Goal: Information Seeking & Learning: Learn about a topic

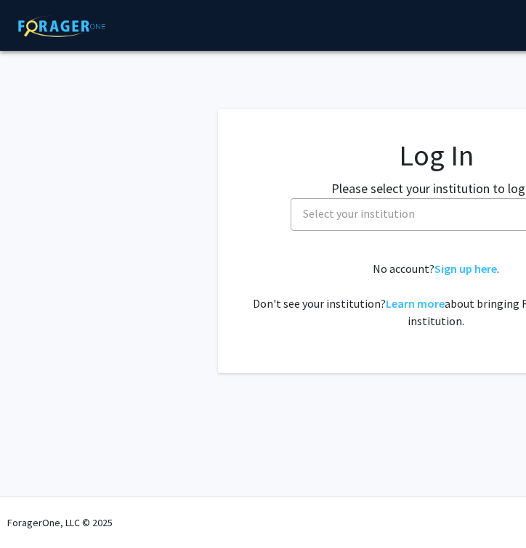
select select
click at [365, 218] on span "Select your institution" at bounding box center [359, 213] width 112 height 15
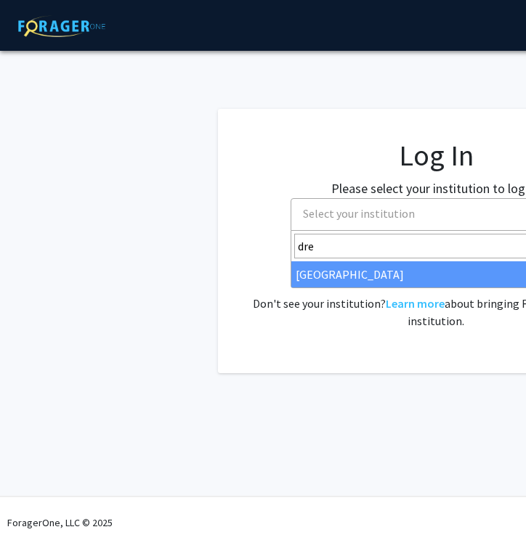
type input "dre"
select select "6"
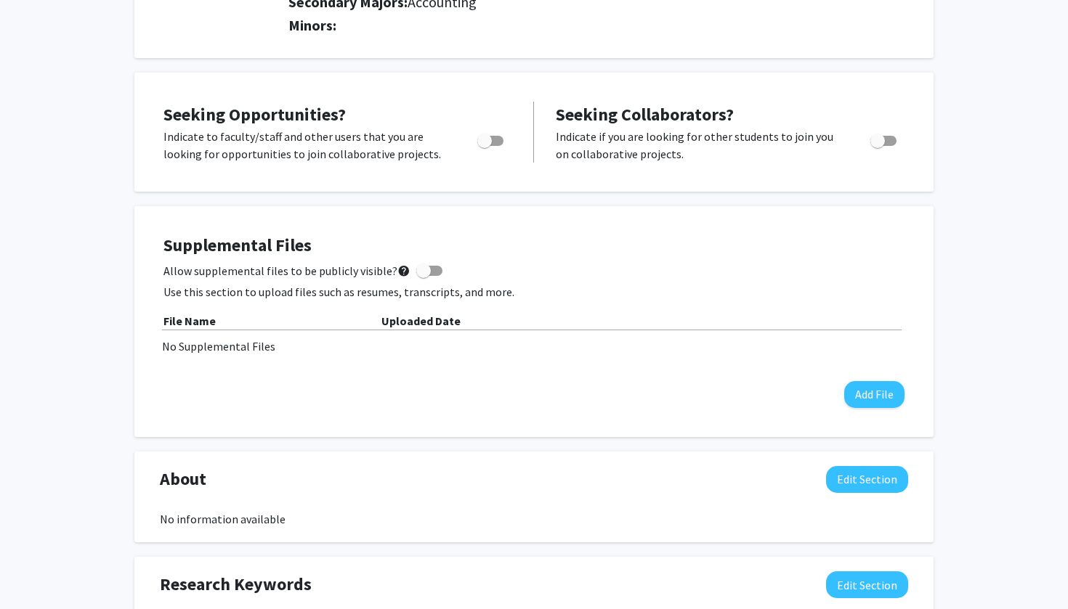
scroll to position [433, 0]
click at [480, 145] on span "Toggle" at bounding box center [484, 141] width 15 height 15
click at [484, 146] on input "Are you actively seeking opportunities?" at bounding box center [484, 146] width 1 height 1
checkbox input "true"
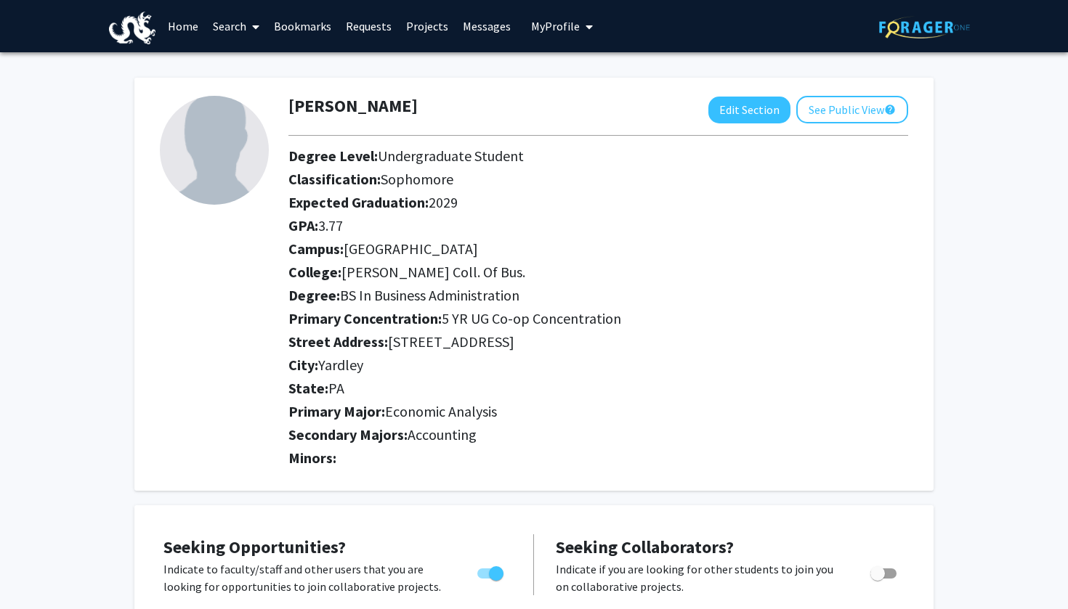
scroll to position [0, 0]
click at [252, 22] on span at bounding box center [252, 26] width 13 height 51
click at [257, 79] on span "Faculty/Staff" at bounding box center [259, 66] width 107 height 29
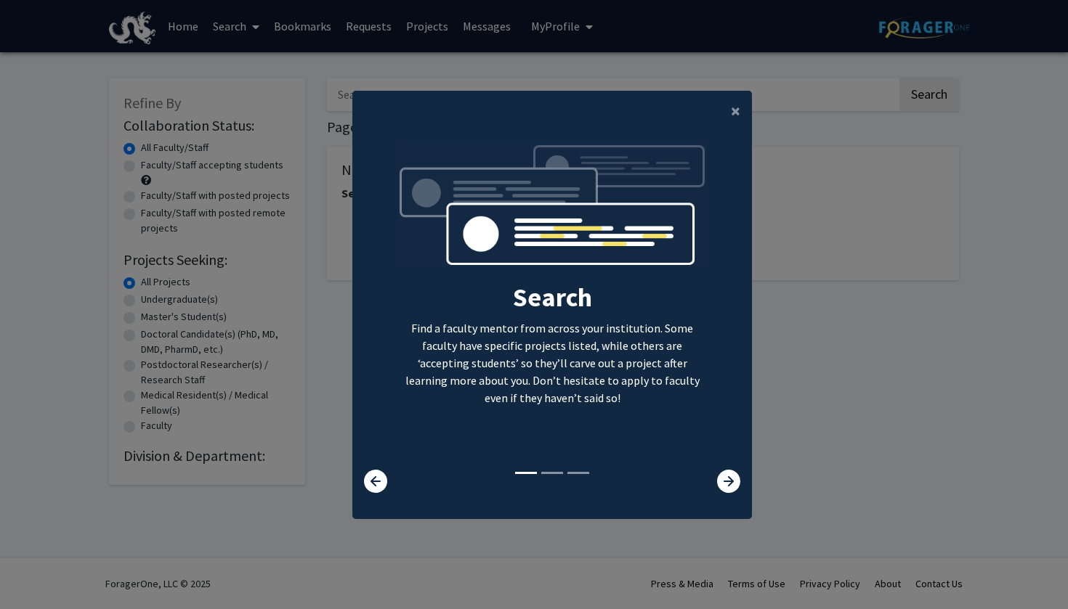
click at [230, 22] on modal-container "× Search Find a faculty mentor from across your institution. Some faculty have …" at bounding box center [534, 304] width 1068 height 609
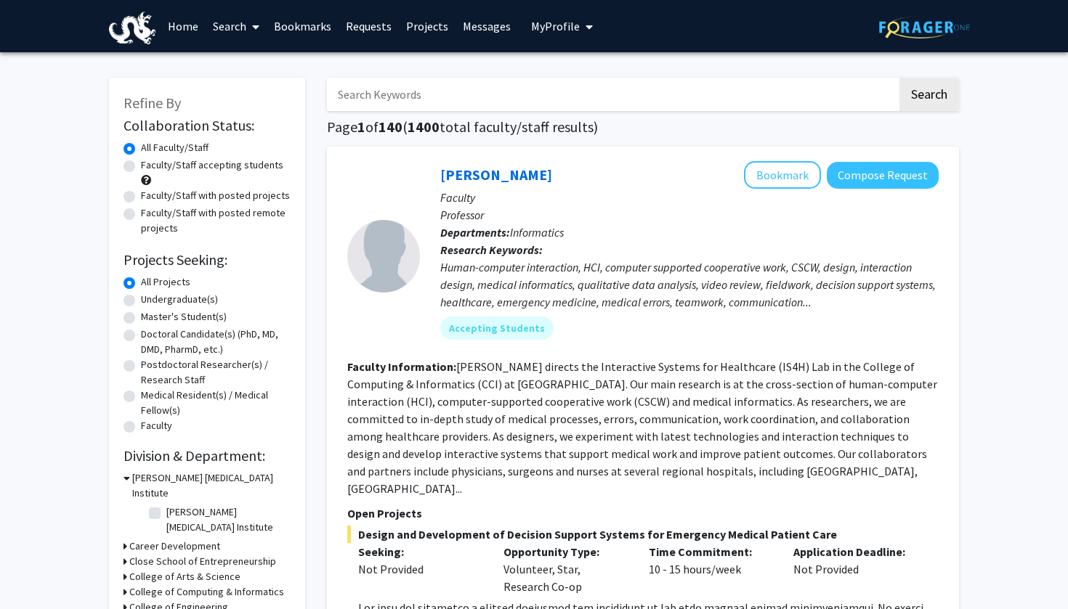
click at [238, 10] on link "Search" at bounding box center [236, 26] width 61 height 51
click at [251, 97] on span "Students" at bounding box center [250, 95] width 89 height 29
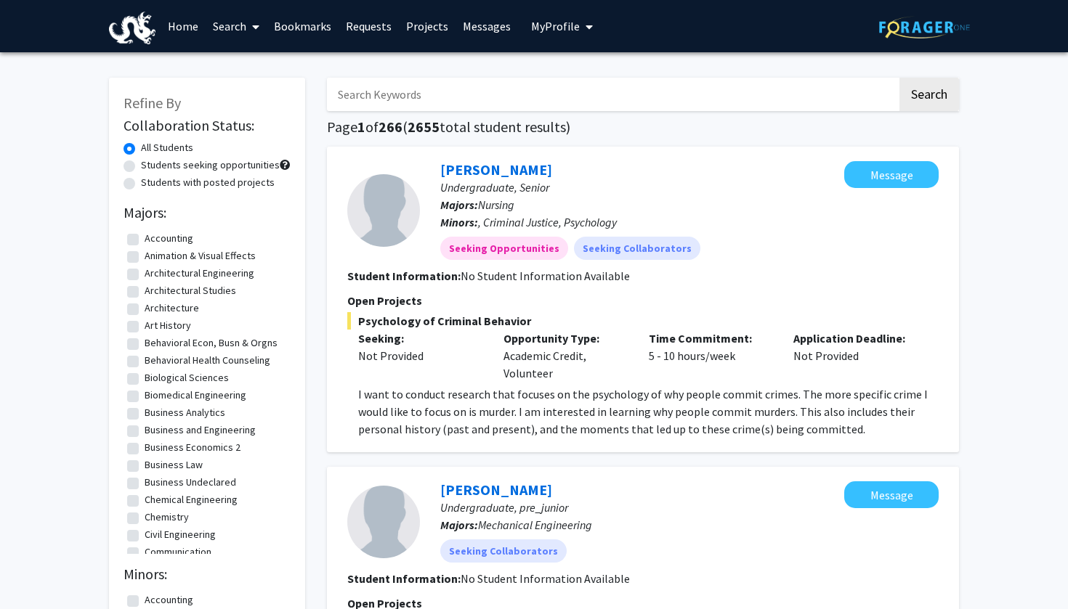
click at [192, 31] on link "Home" at bounding box center [183, 26] width 45 height 51
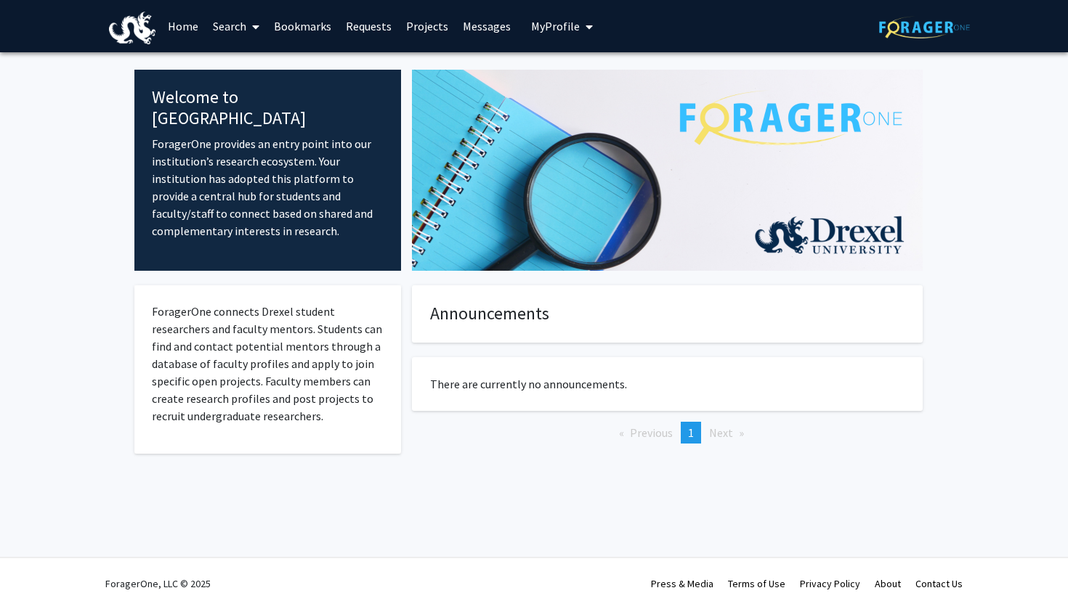
click at [362, 31] on link "Requests" at bounding box center [369, 26] width 60 height 51
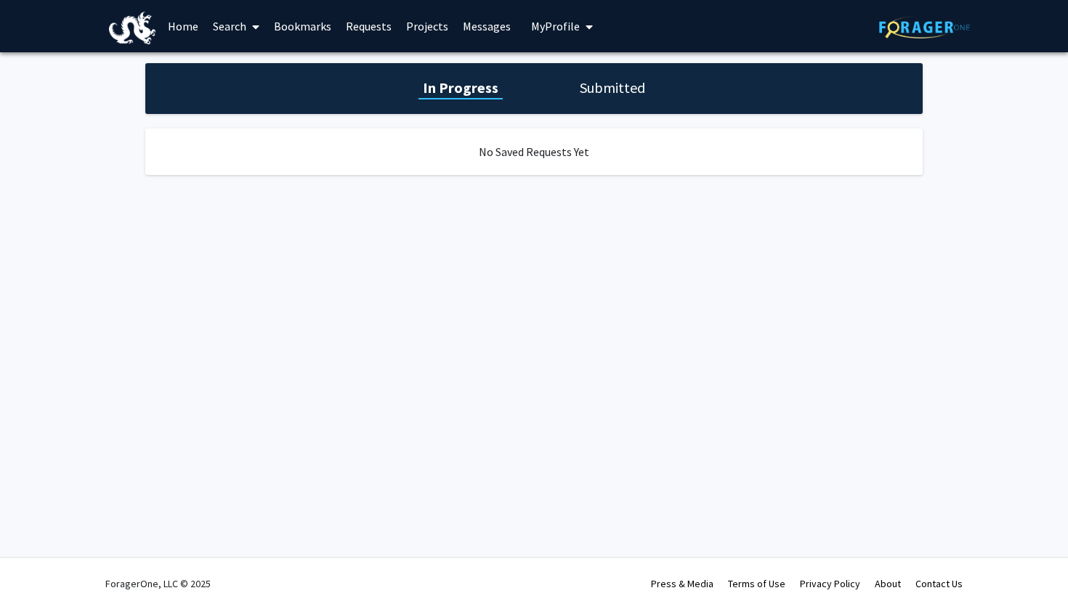
click at [431, 26] on link "Projects" at bounding box center [427, 26] width 57 height 51
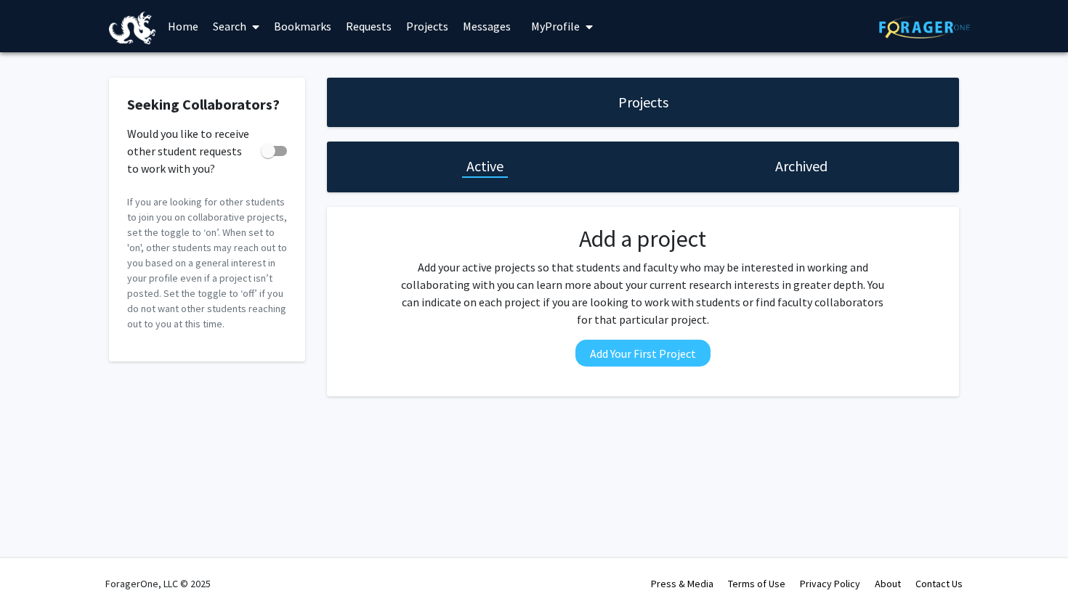
click at [525, 177] on div "Archived" at bounding box center [801, 167] width 316 height 51
click at [235, 25] on link "Search" at bounding box center [236, 26] width 61 height 51
click at [246, 91] on span "Students" at bounding box center [250, 95] width 89 height 29
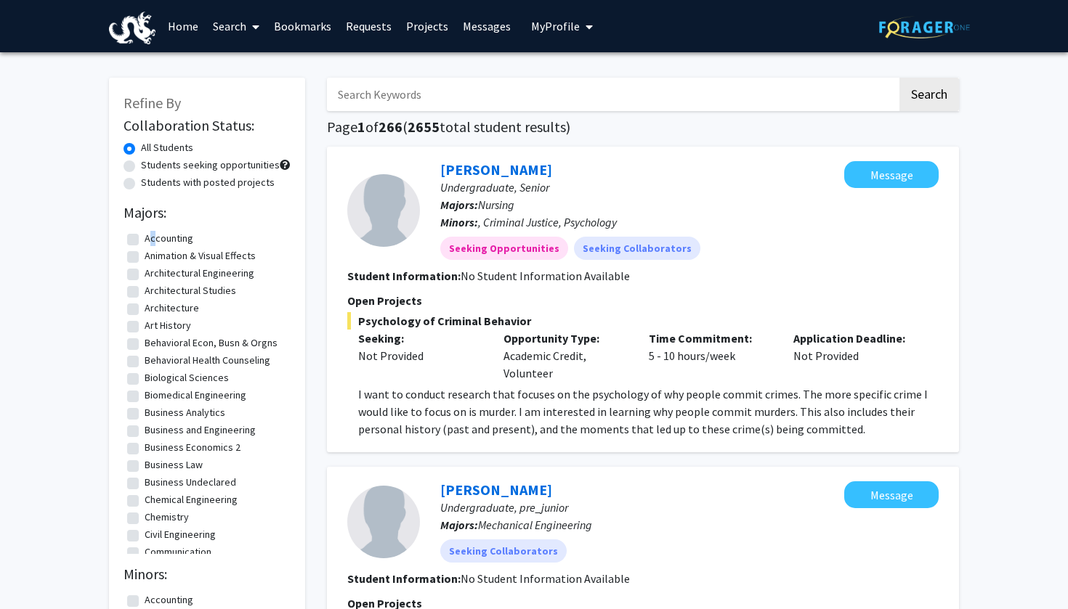
click at [133, 236] on fg-checkbox "Accounting Accounting" at bounding box center [207, 239] width 160 height 17
click at [145, 242] on label "Accounting" at bounding box center [169, 238] width 49 height 15
click at [145, 240] on input "Accounting" at bounding box center [149, 235] width 9 height 9
checkbox input "true"
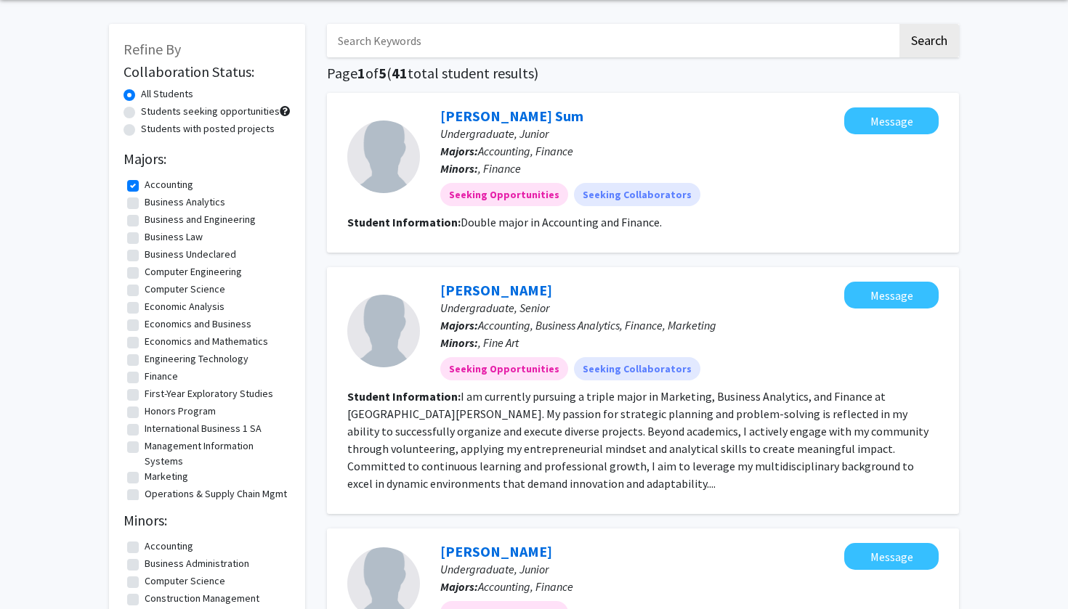
scroll to position [57, 0]
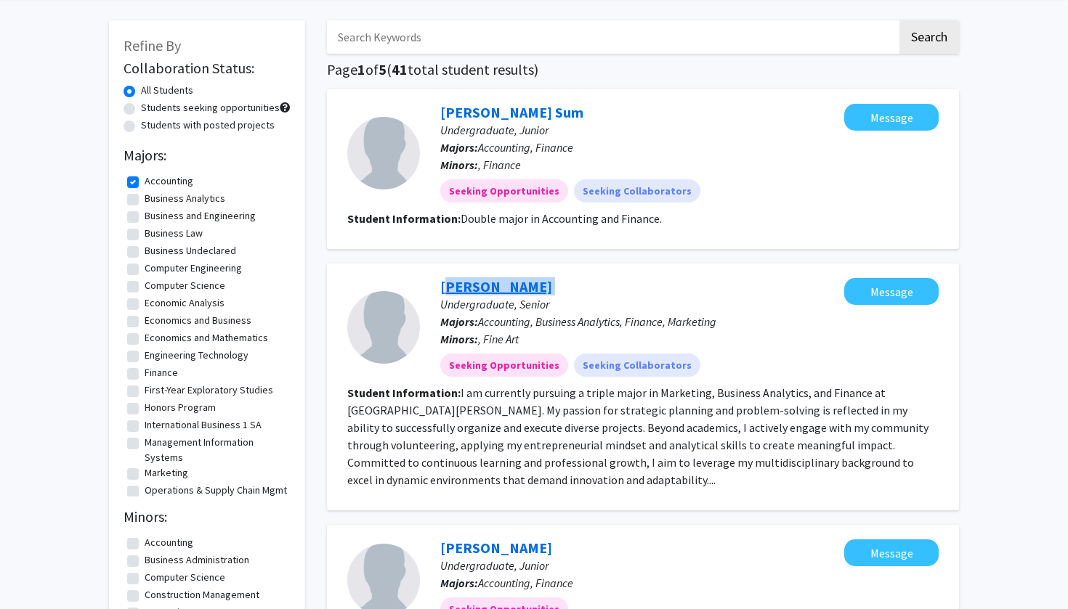
drag, startPoint x: 585, startPoint y: 295, endPoint x: 440, endPoint y: 293, distance: 144.6
click at [439, 293] on div "Mariyam Askhatkyzy Undergraduate, Senior Majors: Accounting, Business Analytics…" at bounding box center [632, 327] width 424 height 99
click at [525, 310] on p "Undergraduate, Senior" at bounding box center [642, 304] width 404 height 17
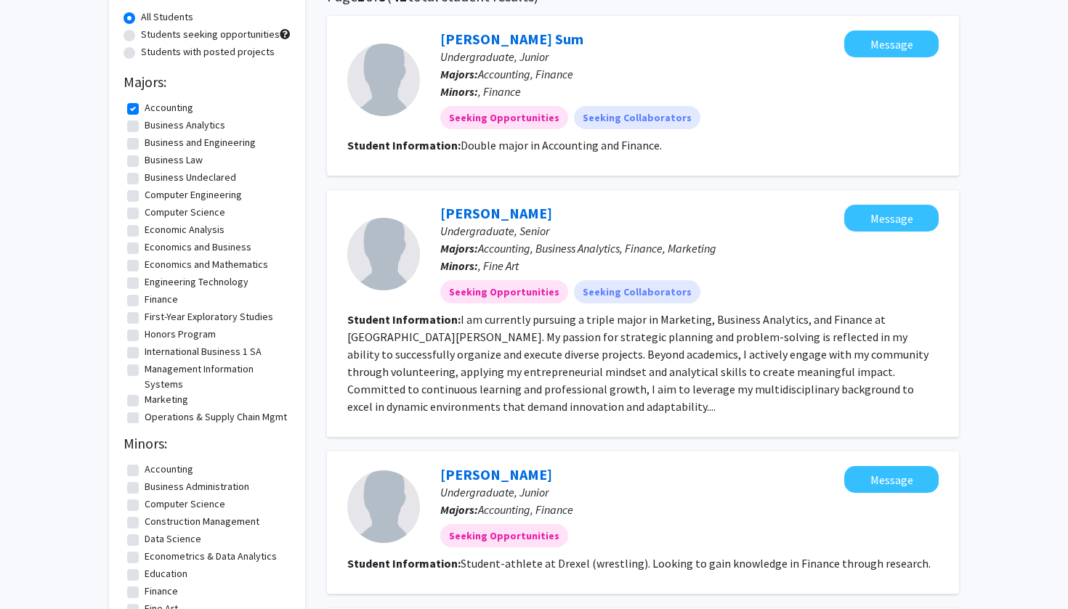
scroll to position [132, 0]
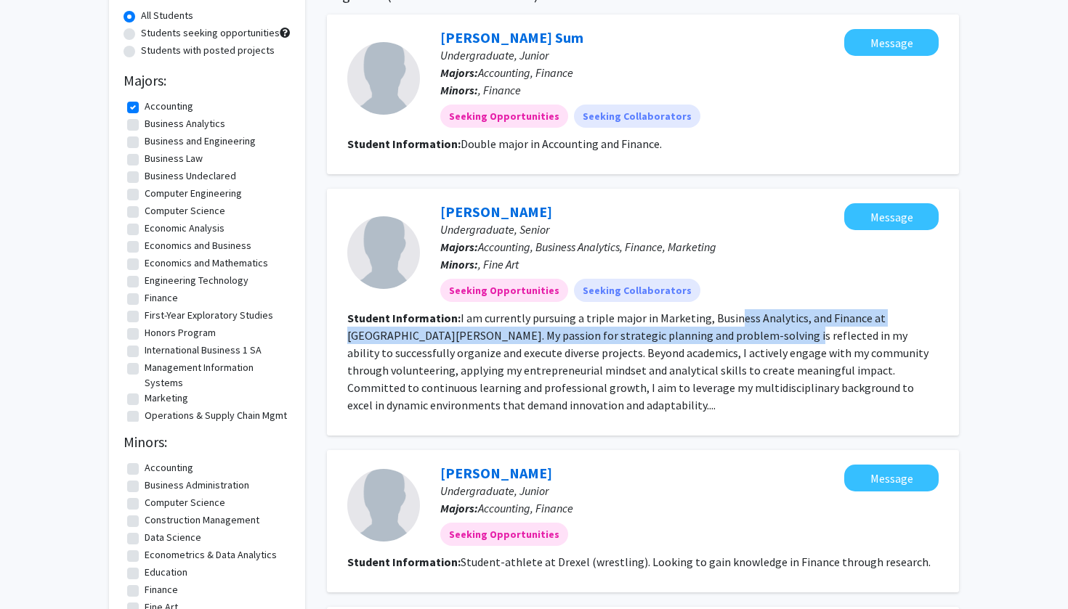
click at [525, 330] on section "Student Information: I am currently pursuing a triple major in Marketing, Busin…" at bounding box center [642, 361] width 591 height 105
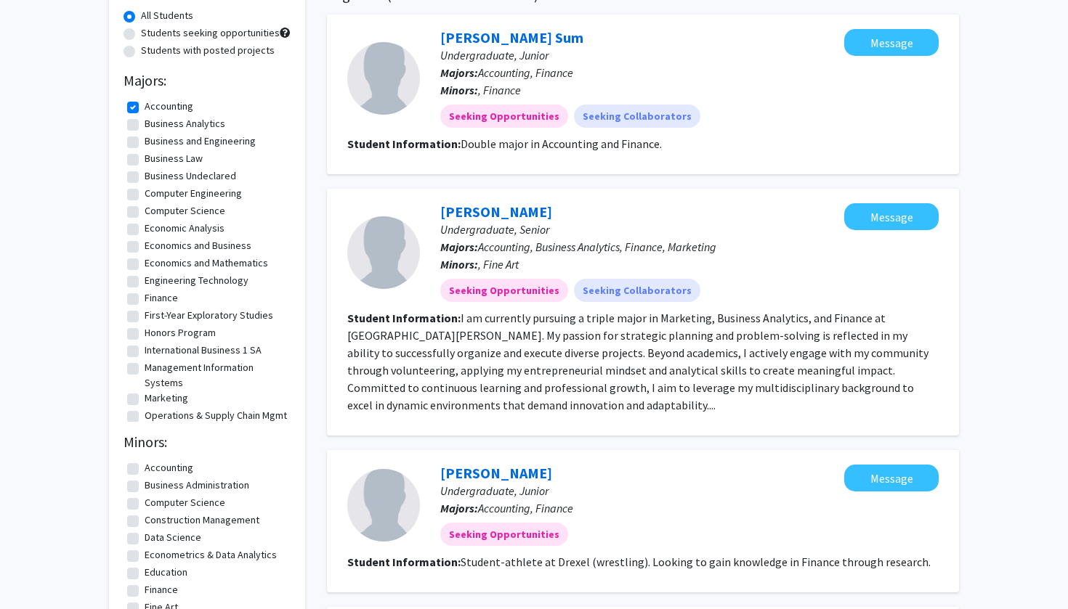
click at [525, 339] on fg-read-more "I am currently pursuing a triple major in Marketing, Business Analytics, and Fi…" at bounding box center [637, 362] width 581 height 102
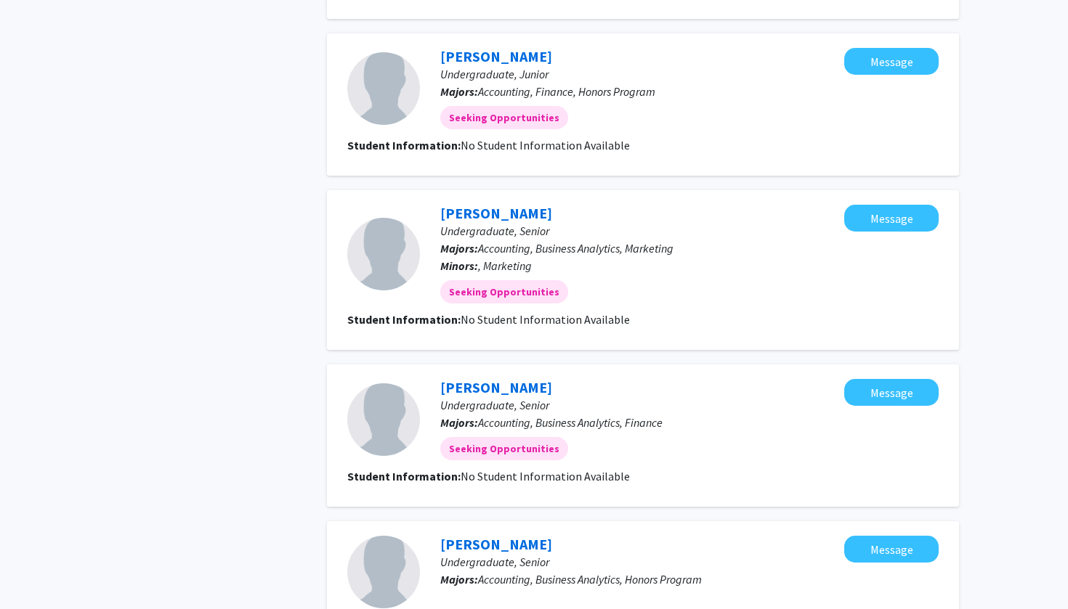
scroll to position [1482, 0]
